Goal: Information Seeking & Learning: Learn about a topic

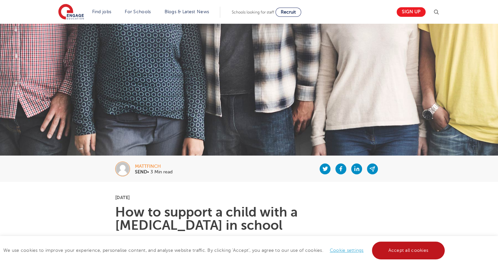
click at [386, 253] on link "Accept all cookies" at bounding box center [408, 250] width 73 height 18
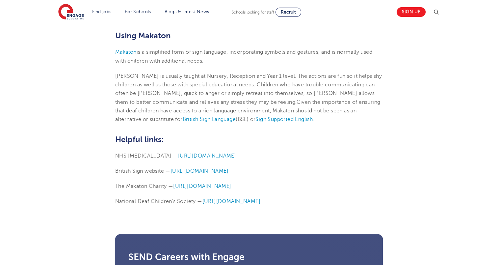
scroll to position [1448, 0]
